Goal: Task Accomplishment & Management: Use online tool/utility

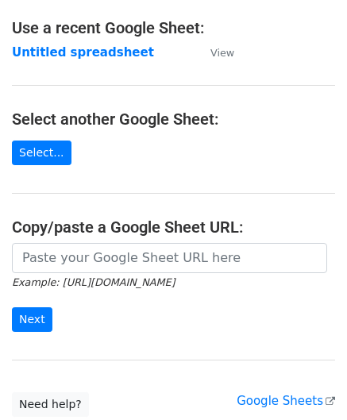
scroll to position [159, 0]
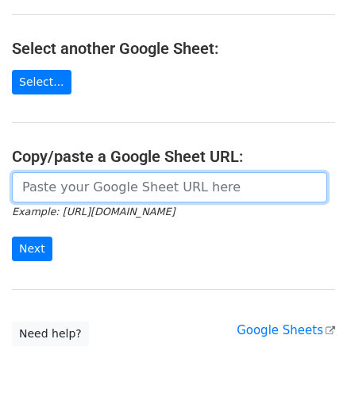
click at [61, 190] on input "url" at bounding box center [169, 187] width 315 height 30
paste input "[URL][DOMAIN_NAME]"
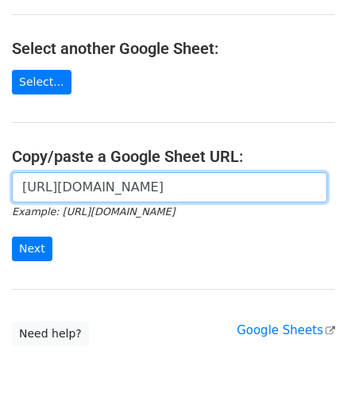
scroll to position [0, 323]
type input "[URL][DOMAIN_NAME]"
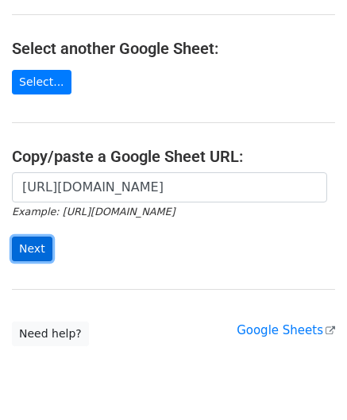
click at [37, 245] on input "Next" at bounding box center [32, 248] width 40 height 25
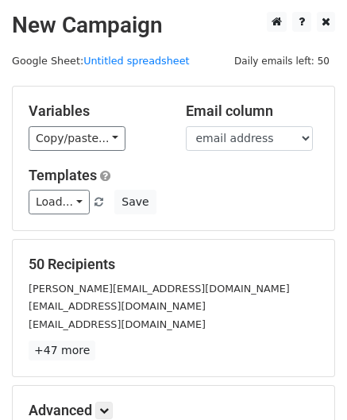
scroll to position [194, 0]
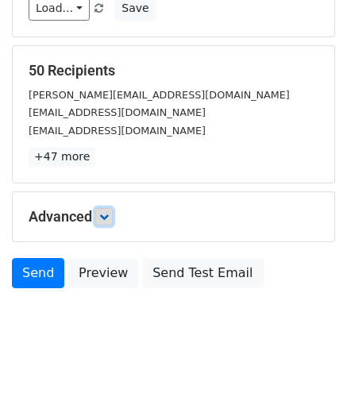
click at [105, 215] on icon at bounding box center [104, 217] width 10 height 10
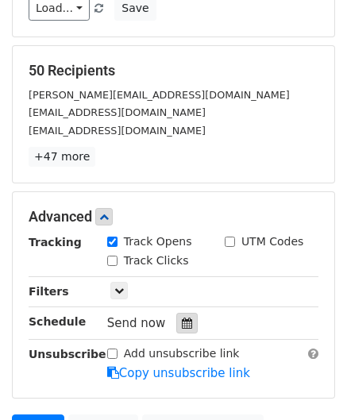
click at [182, 317] on icon at bounding box center [187, 322] width 10 height 11
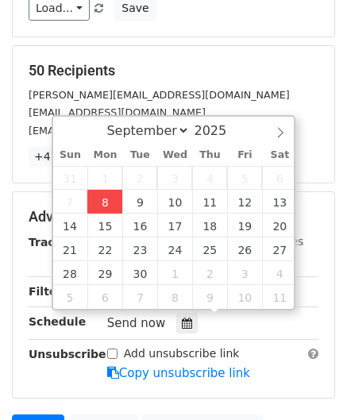
type input "2025-09-08 12:00"
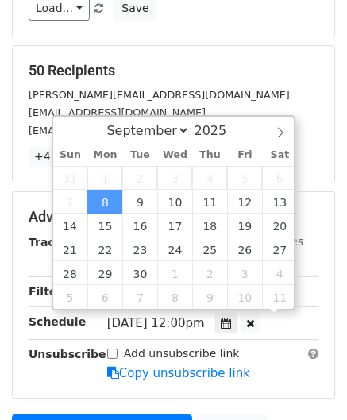
scroll to position [0, 0]
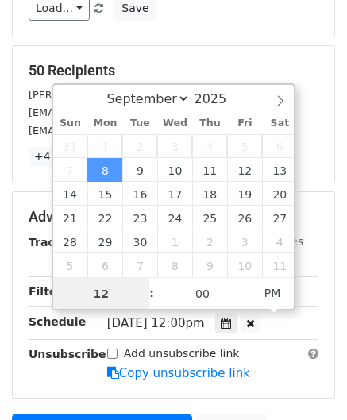
paste input "Hour"
type input "2"
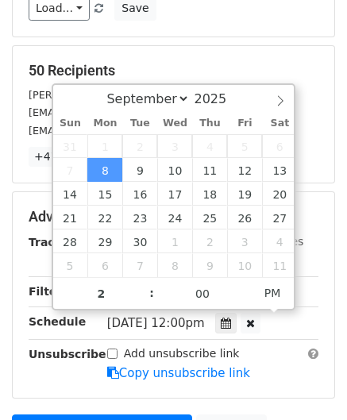
type input "2025-09-08 14:00"
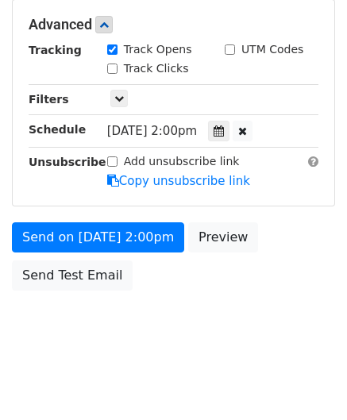
scroll to position [385, 0]
